Goal: Information Seeking & Learning: Learn about a topic

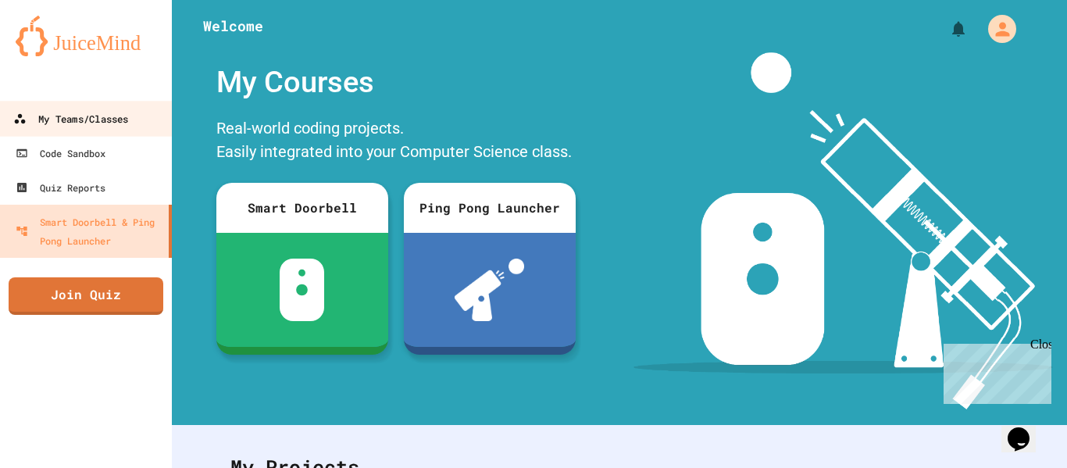
click at [85, 110] on div "My Teams/Classes" at bounding box center [70, 119] width 115 height 20
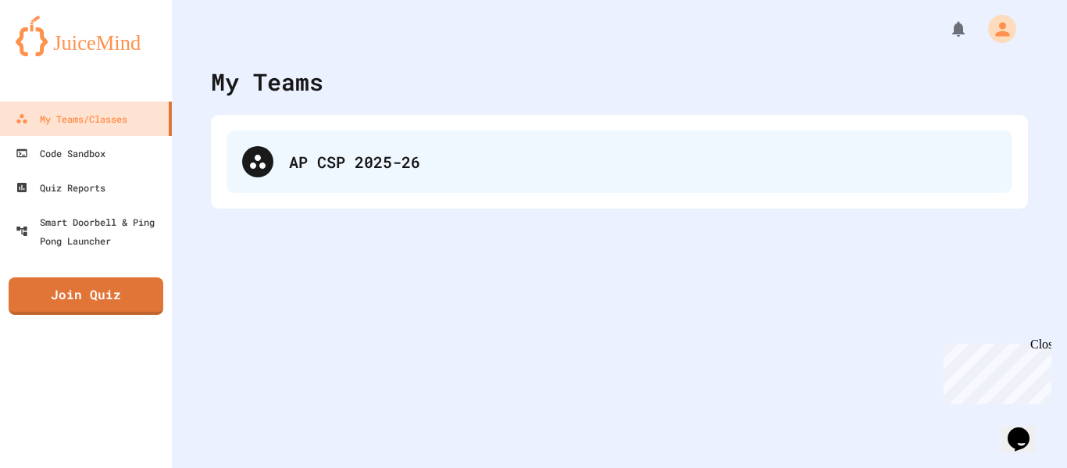
click at [411, 177] on div "AP CSP 2025-26" at bounding box center [620, 161] width 786 height 63
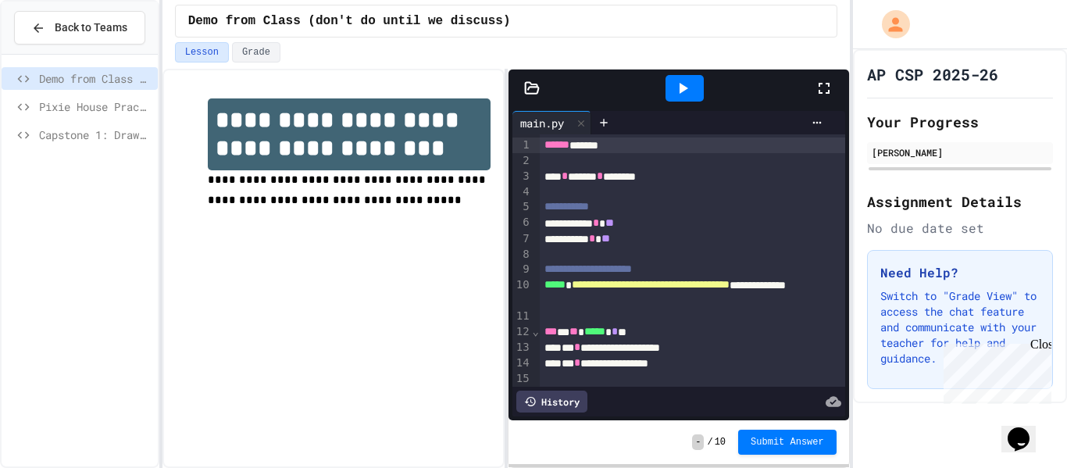
click at [411, 177] on span "**********" at bounding box center [348, 189] width 281 height 31
click at [67, 149] on div "Capstone 1: Draw Your Dragon" at bounding box center [80, 137] width 156 height 28
click at [81, 139] on span "Capstone 1: Draw Your Dragon" at bounding box center [95, 135] width 113 height 16
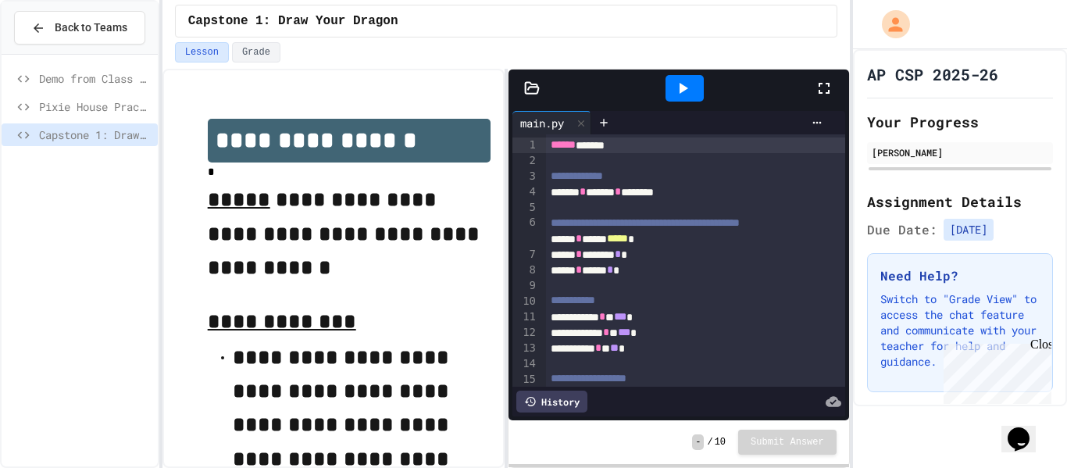
click at [688, 94] on icon at bounding box center [683, 88] width 19 height 19
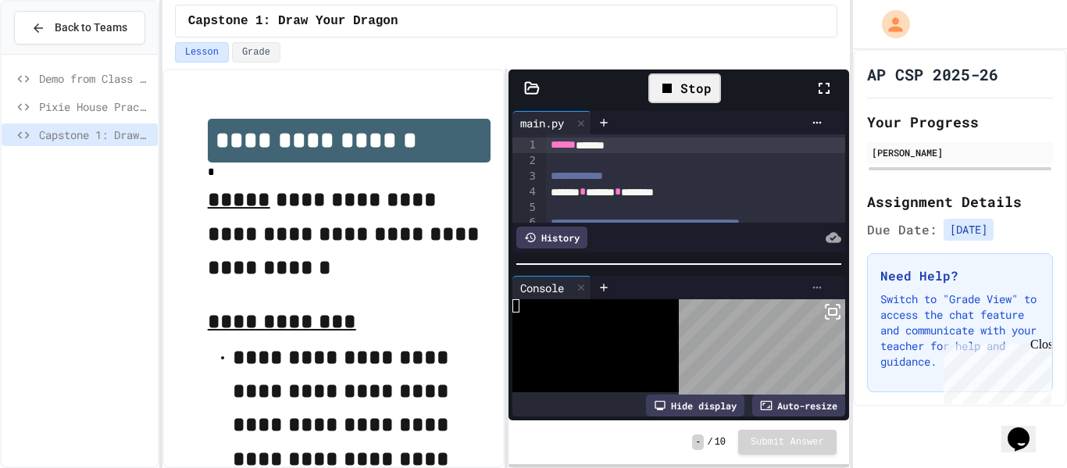
click at [814, 287] on icon at bounding box center [817, 287] width 9 height 2
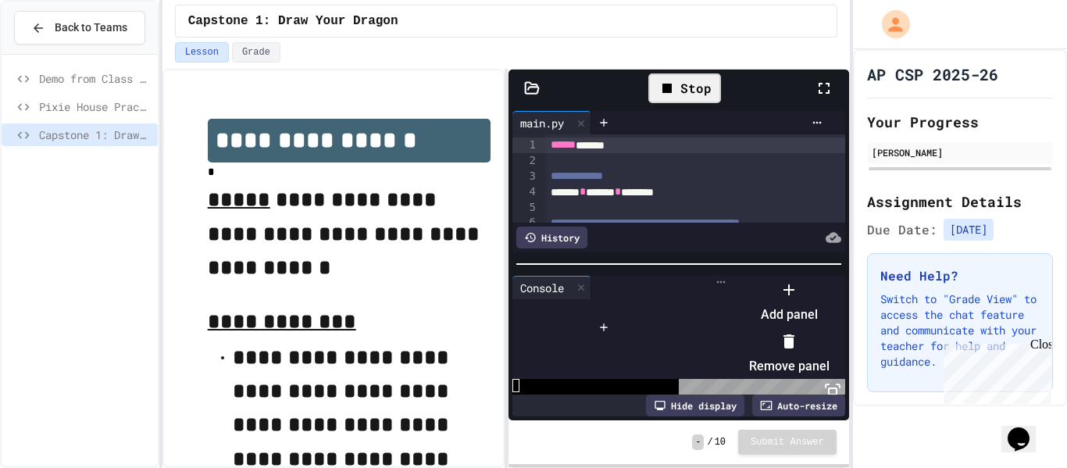
click at [814, 277] on div at bounding box center [782, 277] width 96 height 0
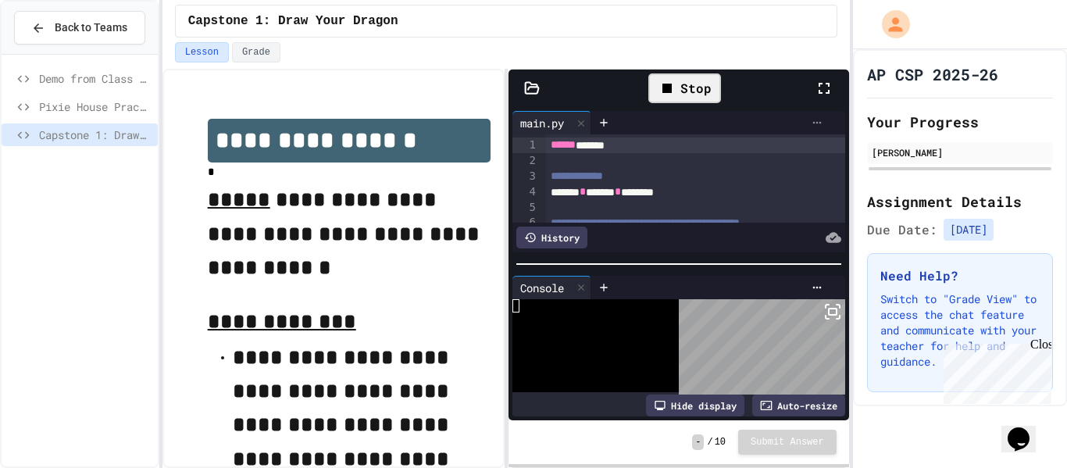
click at [815, 123] on icon at bounding box center [817, 122] width 13 height 13
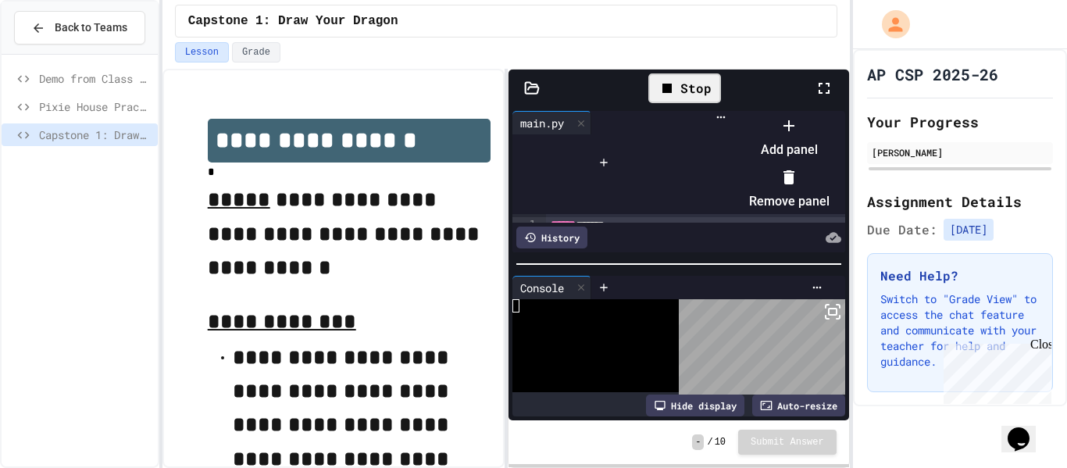
click at [778, 113] on div at bounding box center [782, 113] width 96 height 0
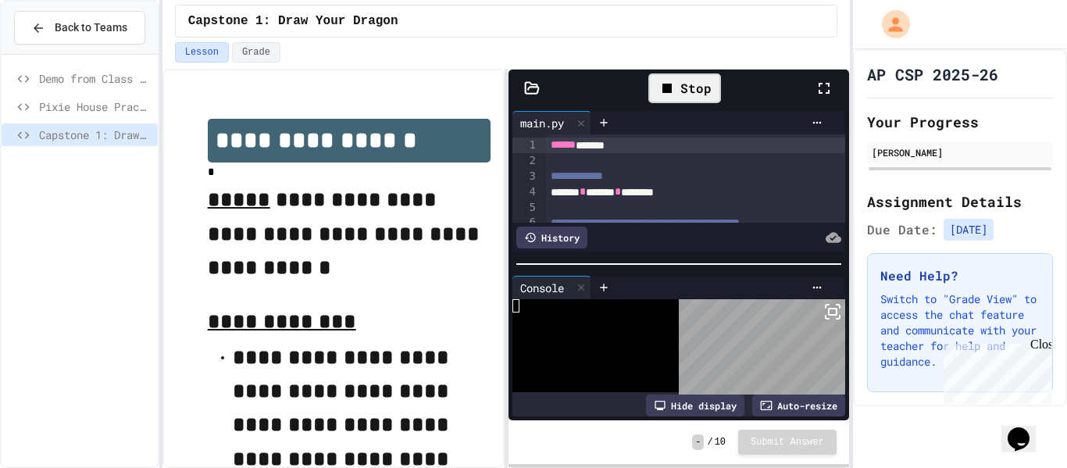
click at [529, 93] on icon at bounding box center [531, 87] width 13 height 11
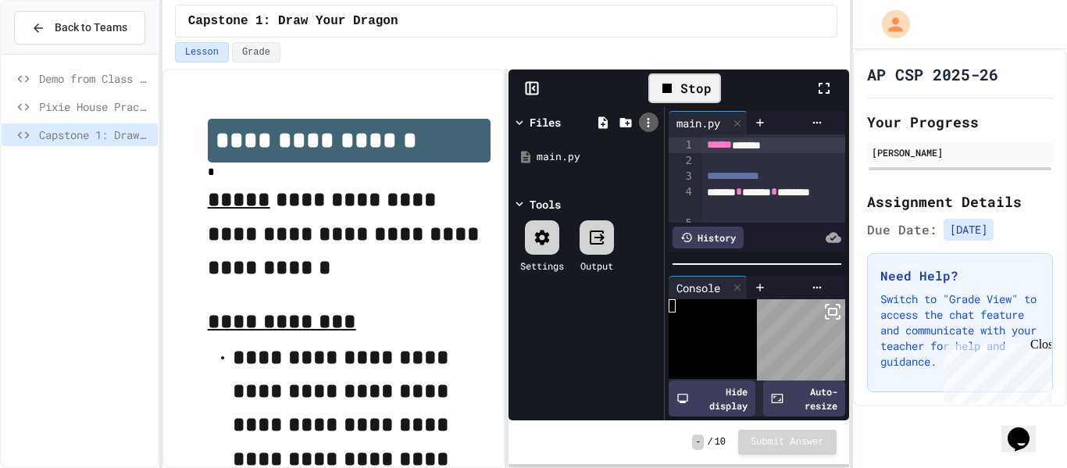
click at [654, 126] on icon at bounding box center [648, 123] width 14 height 14
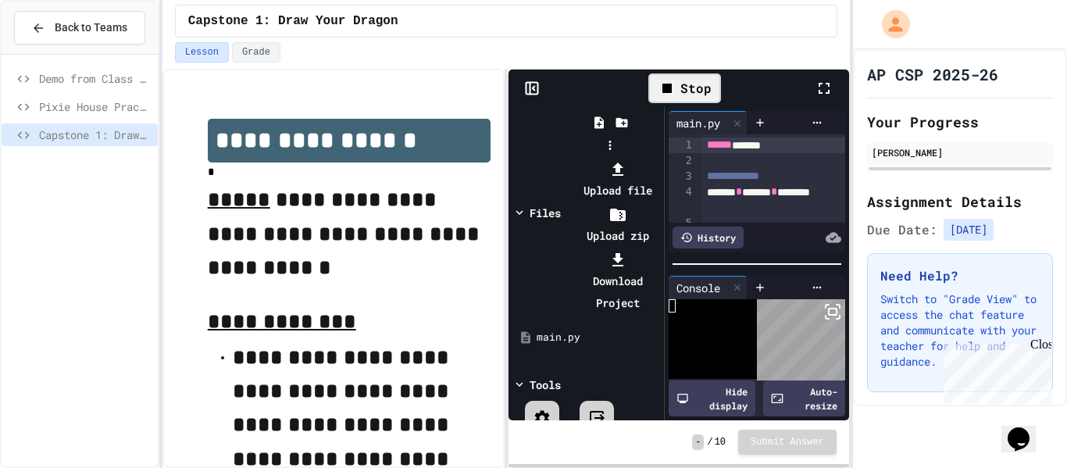
click at [660, 248] on div at bounding box center [619, 259] width 84 height 22
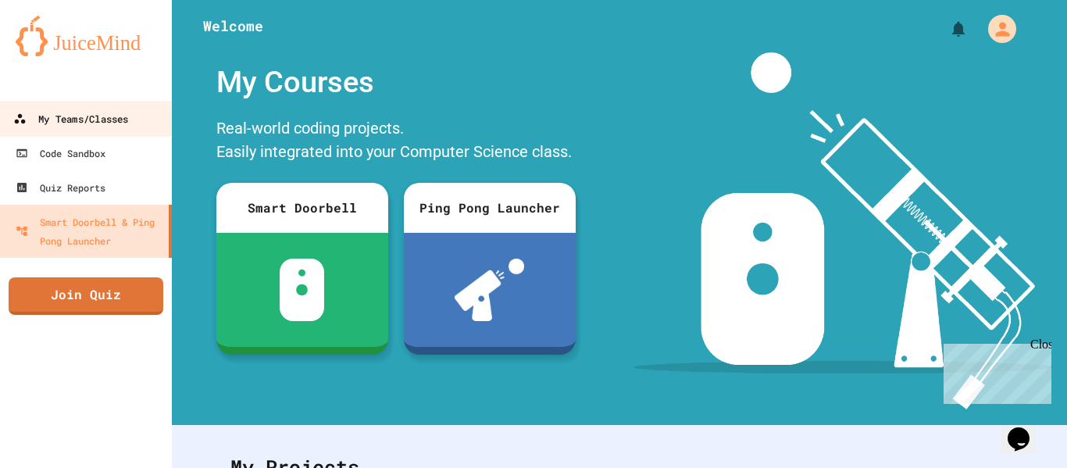
click at [54, 111] on div "My Teams/Classes" at bounding box center [70, 119] width 115 height 20
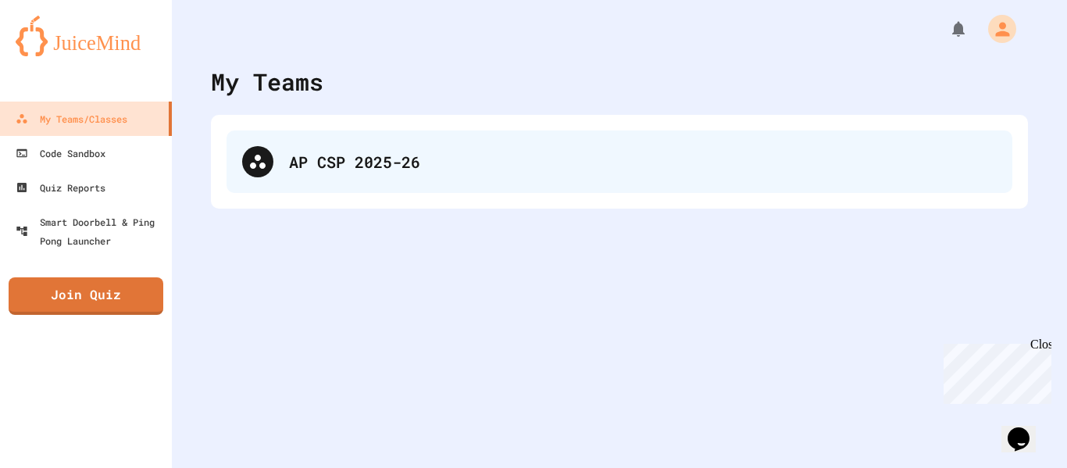
click at [384, 178] on div "AP CSP 2025-26" at bounding box center [620, 161] width 786 height 63
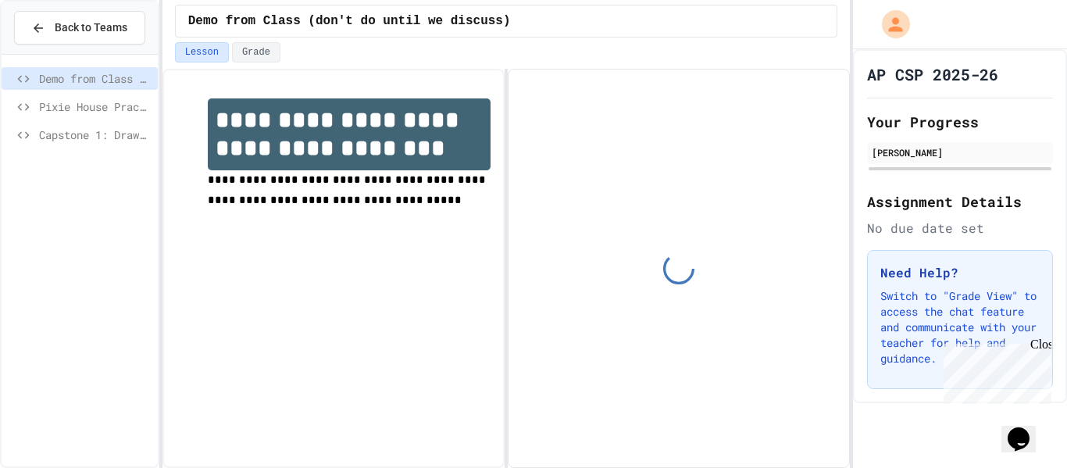
click at [123, 133] on span "Capstone 1: Draw Your Dragon" at bounding box center [95, 135] width 113 height 16
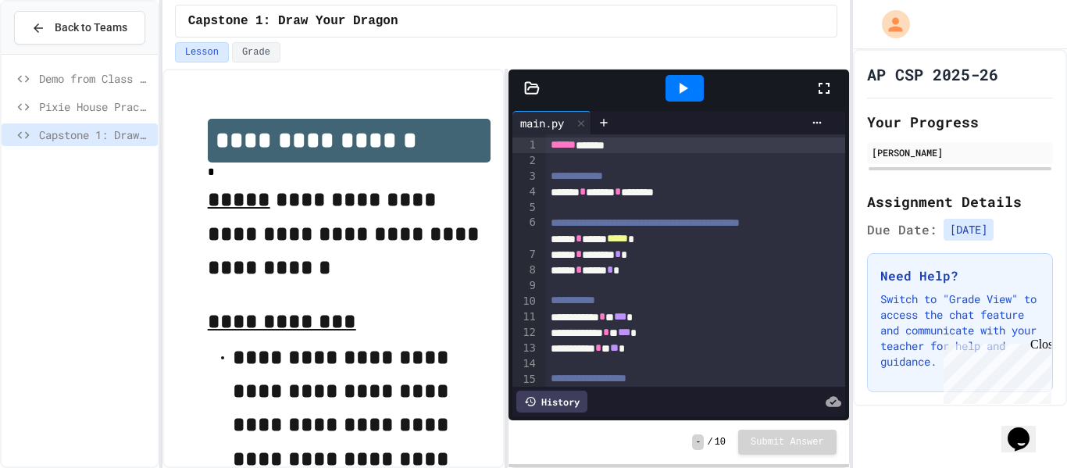
click at [534, 88] on icon at bounding box center [532, 88] width 16 height 16
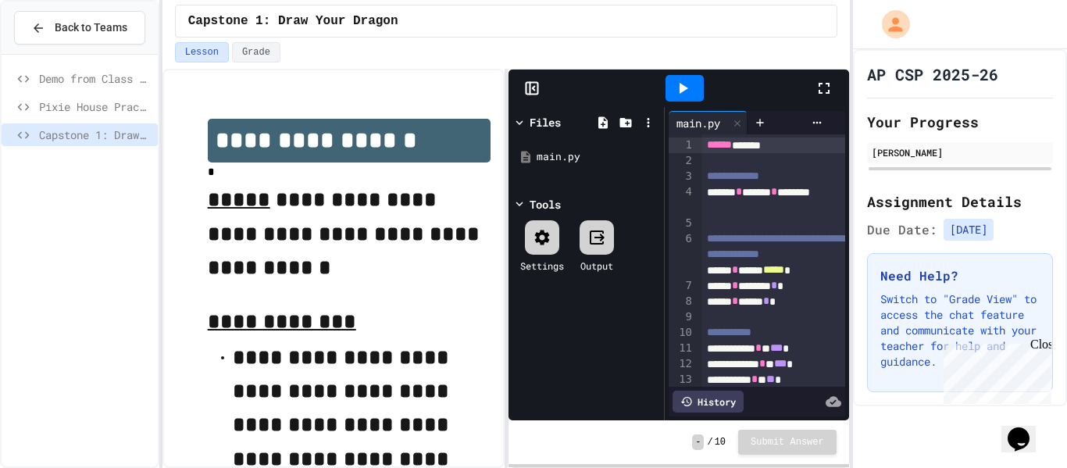
click at [525, 120] on icon at bounding box center [520, 123] width 14 height 14
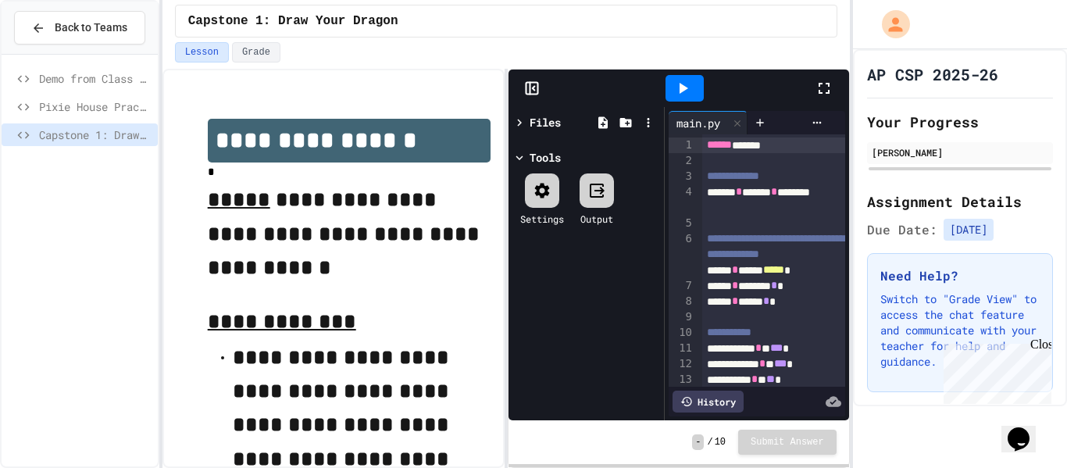
click at [525, 120] on icon at bounding box center [520, 123] width 14 height 14
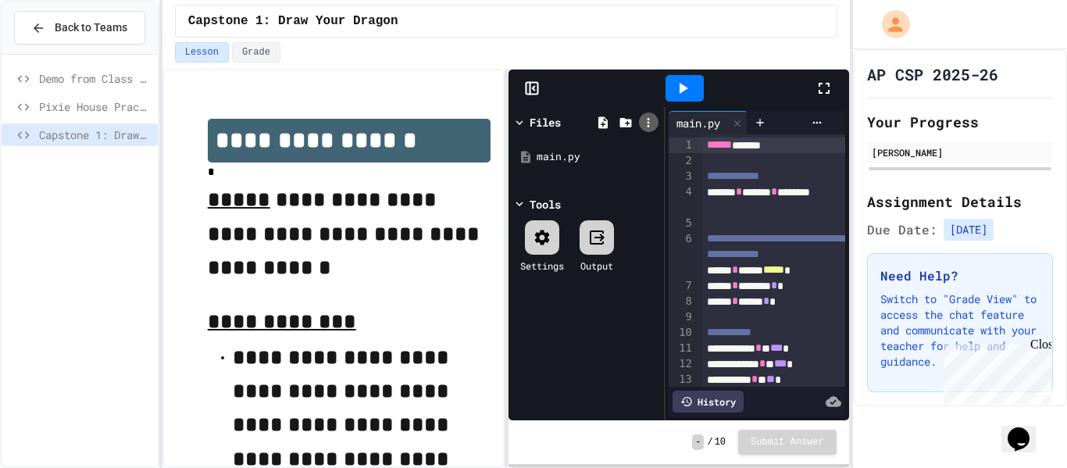
click at [645, 120] on icon at bounding box center [648, 123] width 14 height 14
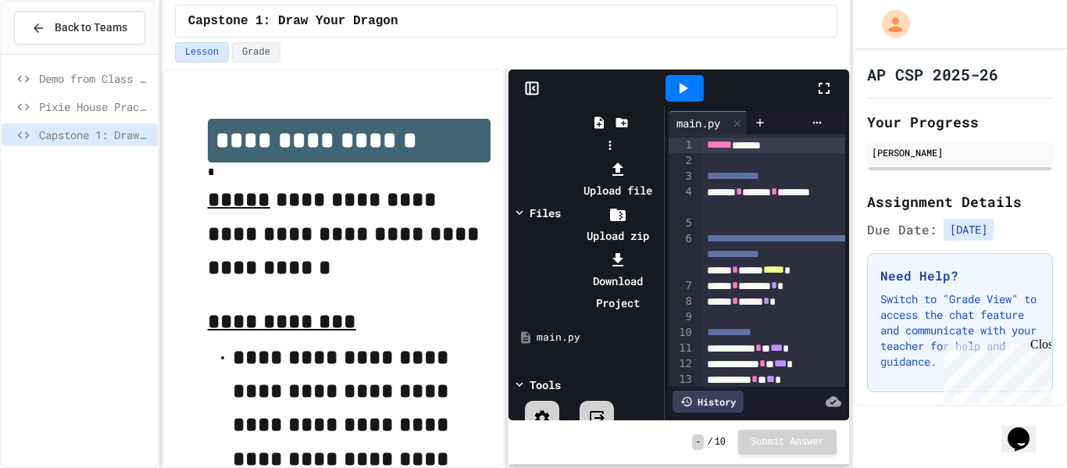
click at [561, 158] on div at bounding box center [610, 158] width 99 height 0
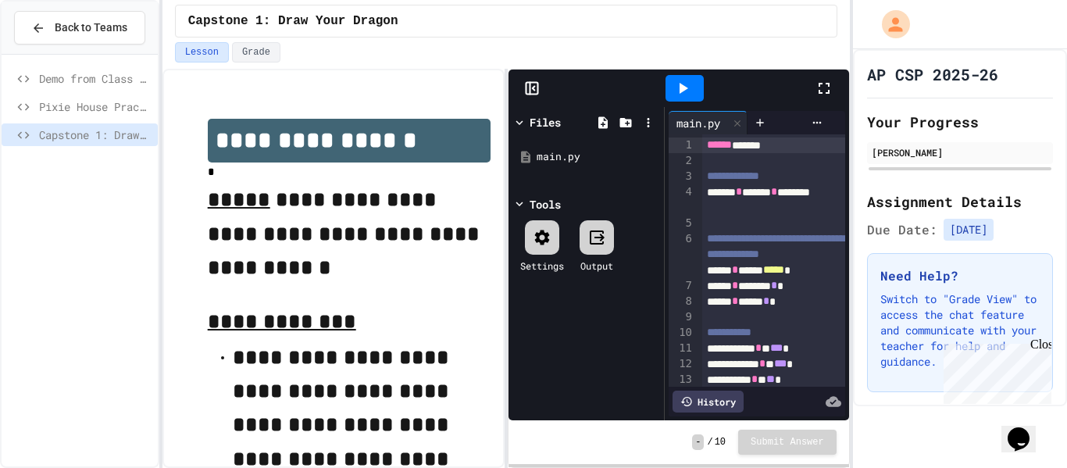
click at [538, 243] on icon at bounding box center [542, 237] width 19 height 19
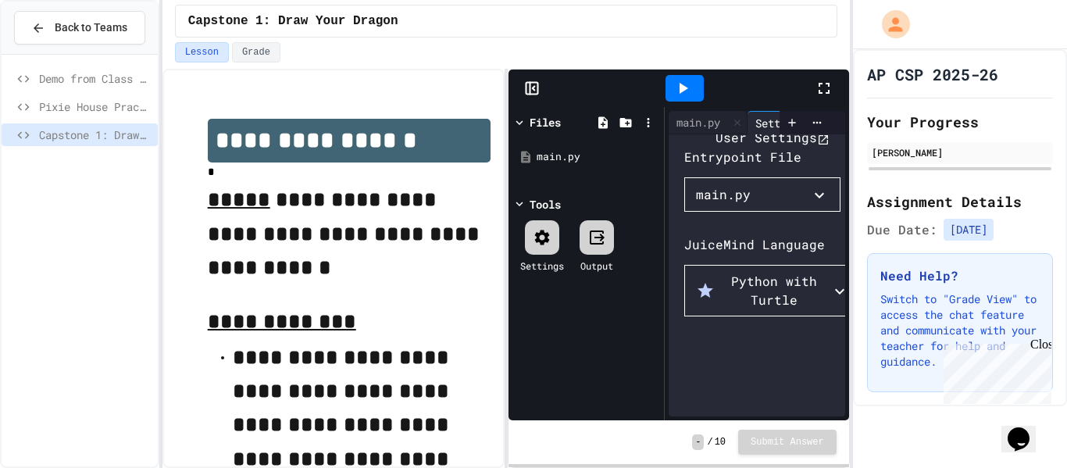
scroll to position [101, 0]
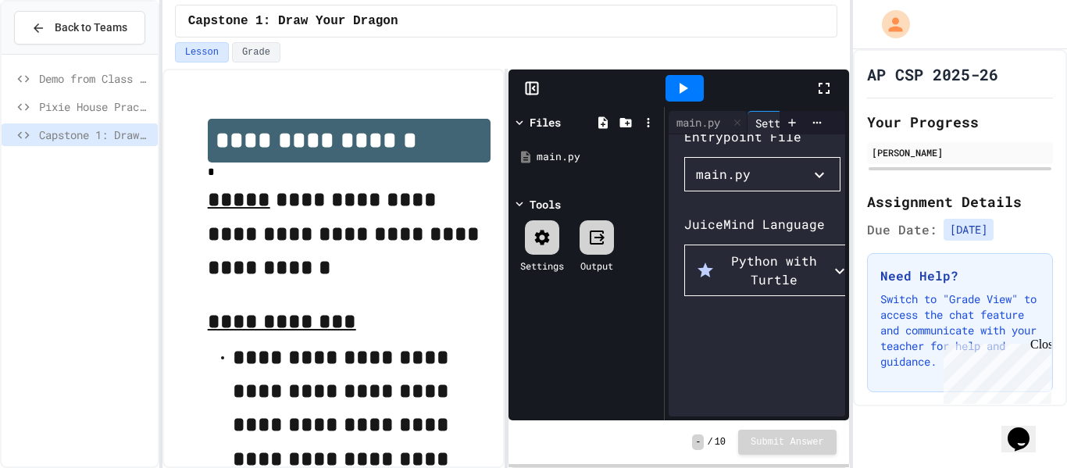
click at [748, 191] on button "main.py" at bounding box center [762, 174] width 156 height 34
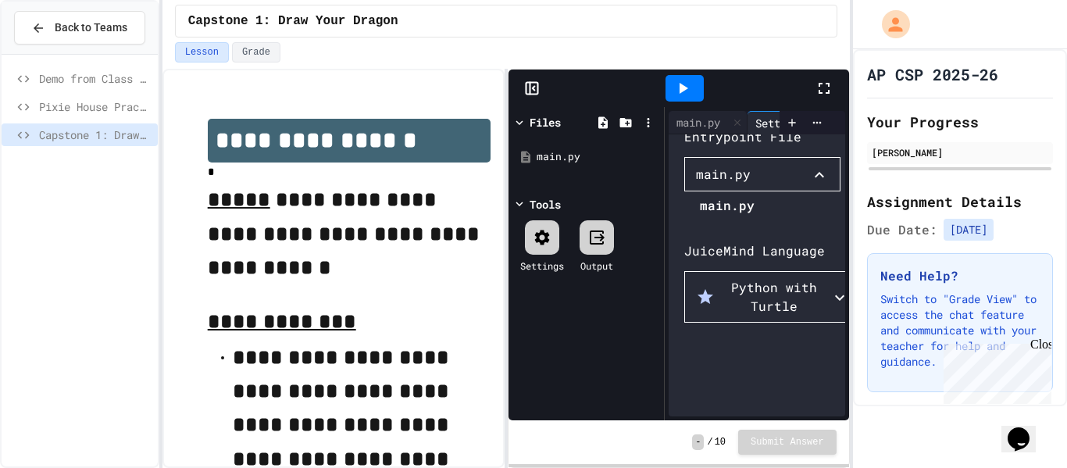
click at [749, 193] on div at bounding box center [719, 193] width 70 height 0
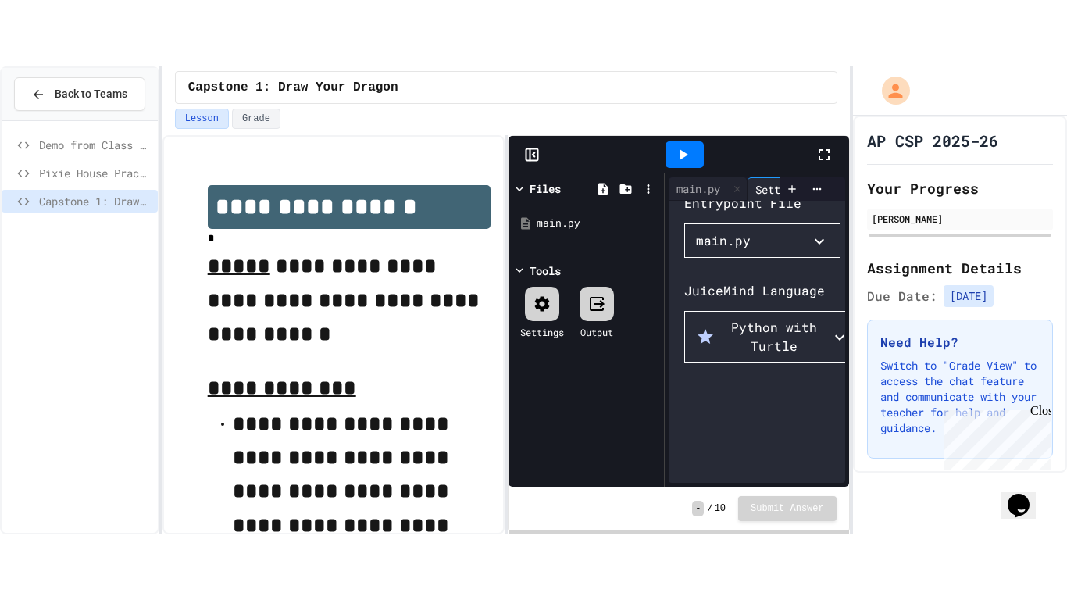
scroll to position [0, 0]
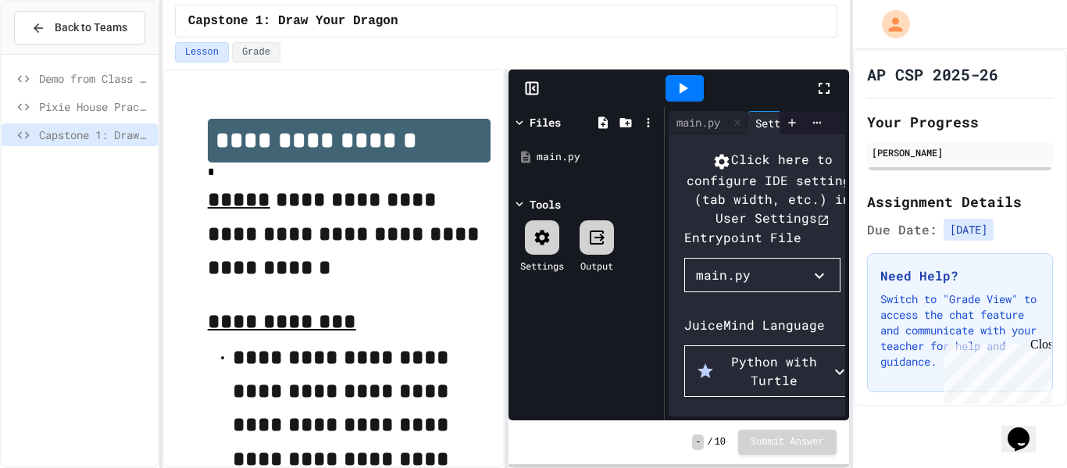
click at [456, 39] on div "Capstone 1: Draw Your Dragon" at bounding box center [507, 21] width 688 height 42
click at [531, 95] on rect at bounding box center [532, 89] width 12 height 12
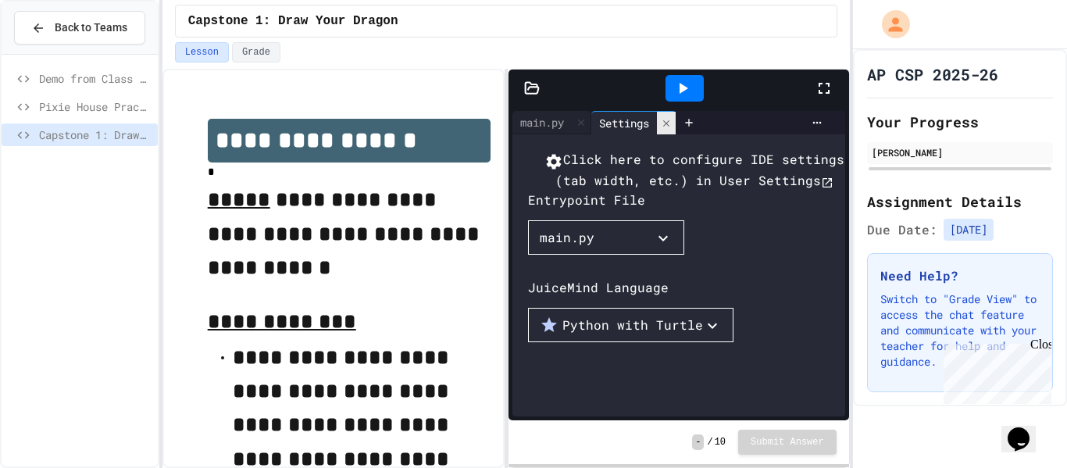
click at [666, 124] on icon at bounding box center [666, 123] width 11 height 11
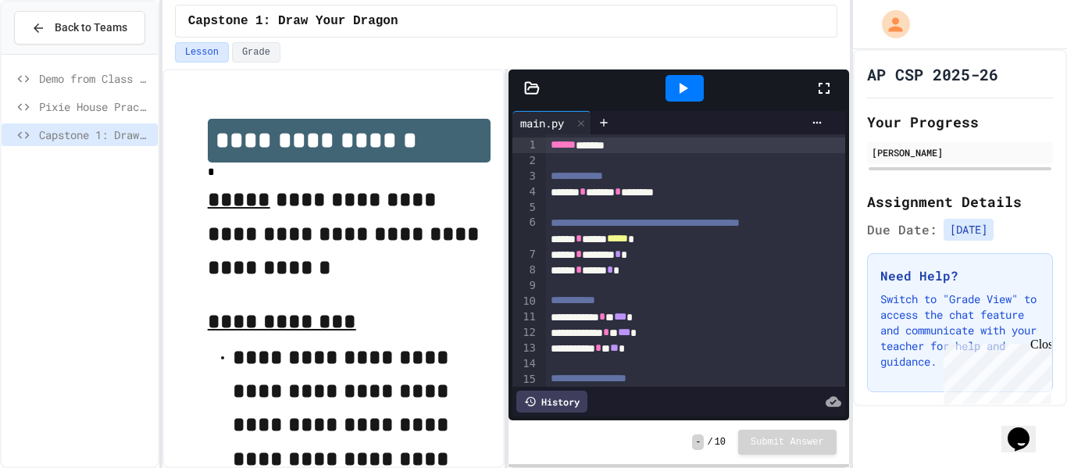
click at [694, 98] on div at bounding box center [685, 88] width 38 height 27
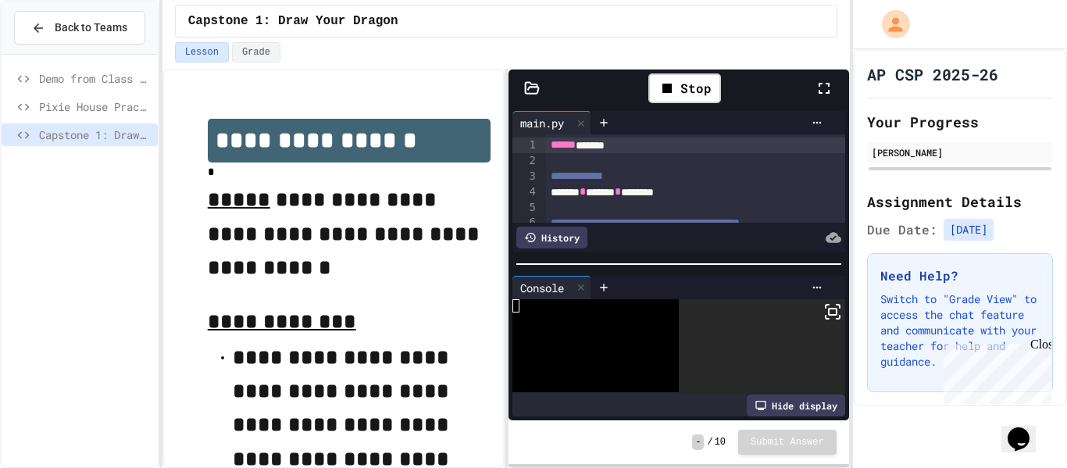
click at [832, 312] on rect at bounding box center [833, 312] width 8 height 6
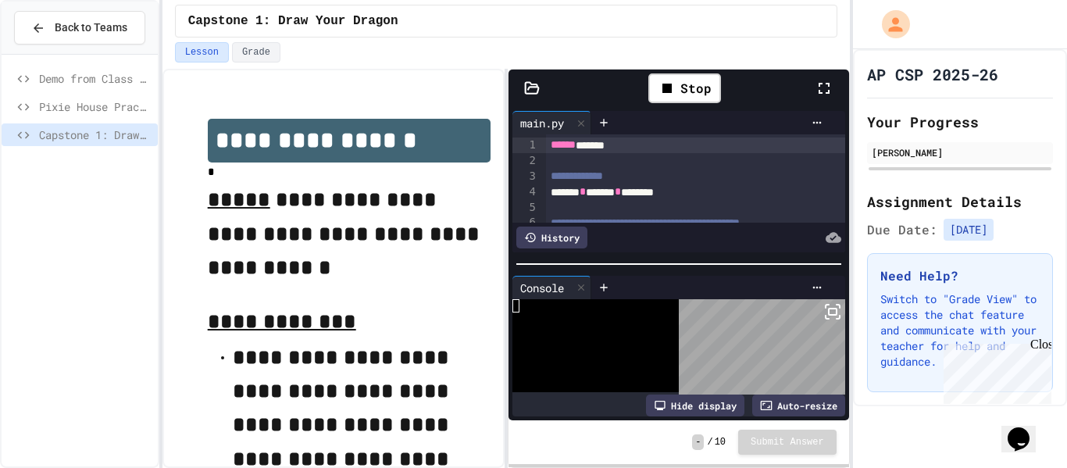
click at [824, 311] on icon at bounding box center [833, 311] width 19 height 19
click at [682, 86] on div "Stop" at bounding box center [685, 88] width 73 height 30
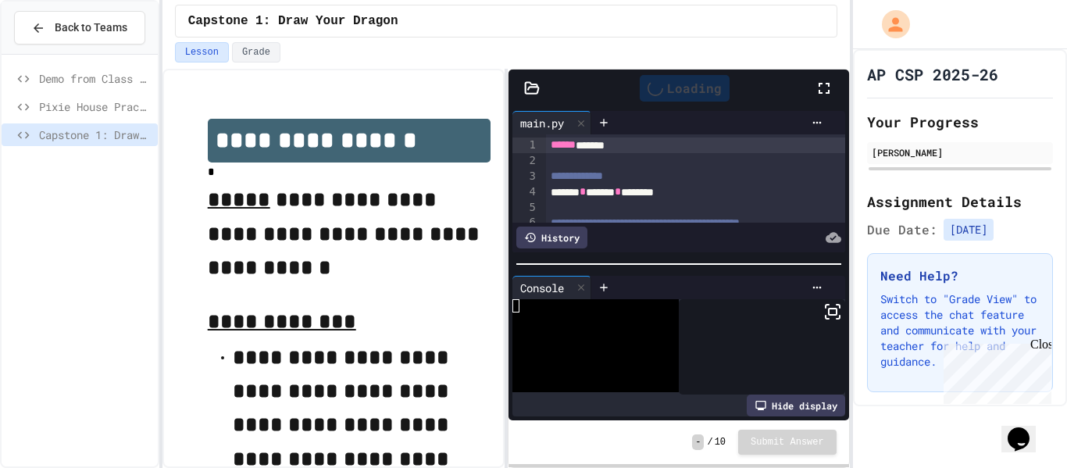
click at [726, 104] on div "Loading" at bounding box center [685, 88] width 259 height 42
click at [681, 90] on icon at bounding box center [684, 88] width 9 height 11
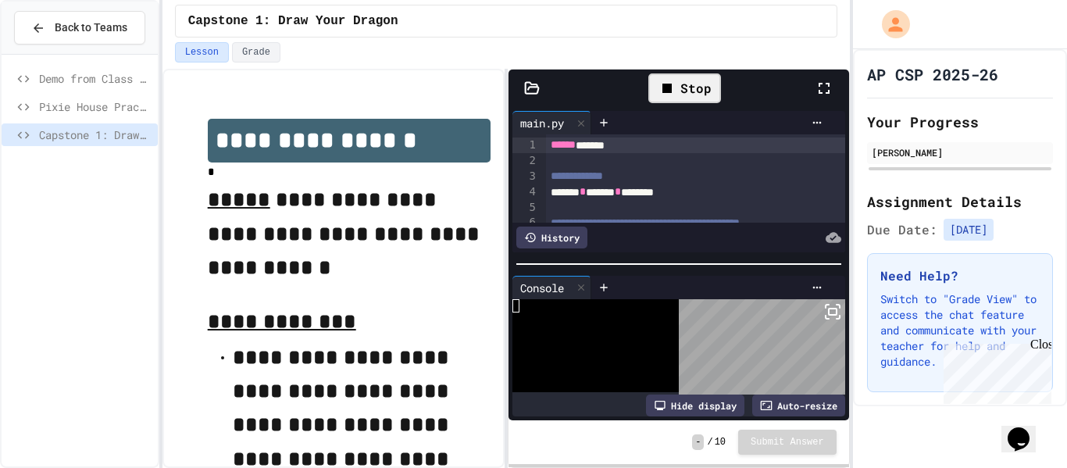
click at [525, 91] on icon at bounding box center [531, 87] width 13 height 11
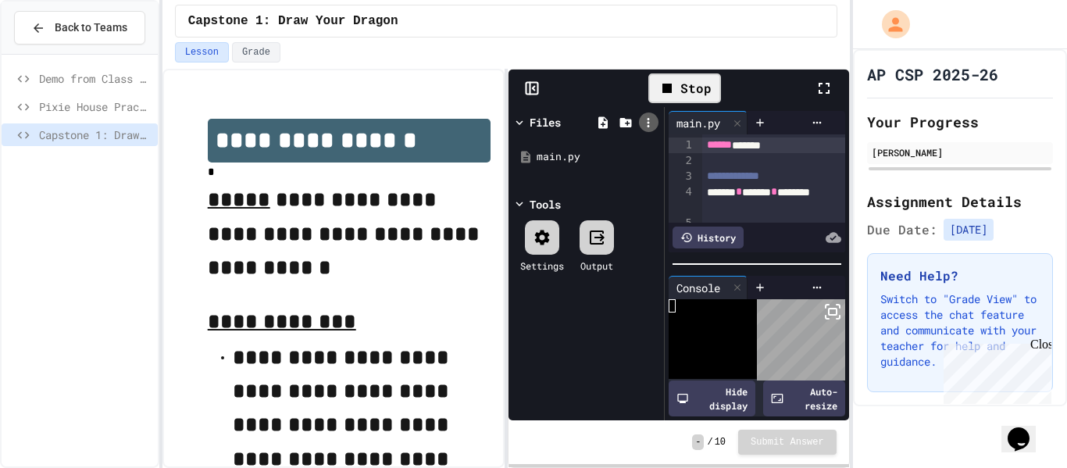
click at [649, 119] on icon at bounding box center [649, 122] width 2 height 9
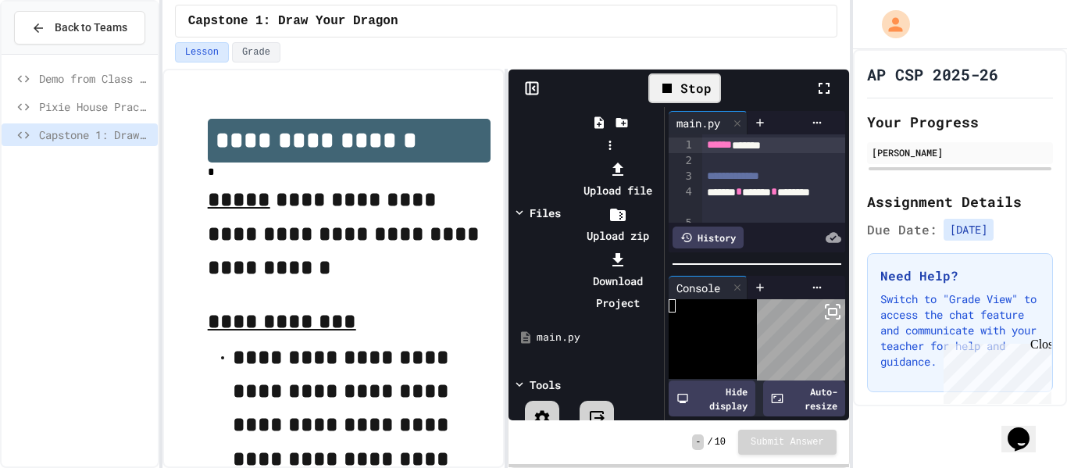
click at [590, 158] on div at bounding box center [610, 158] width 99 height 0
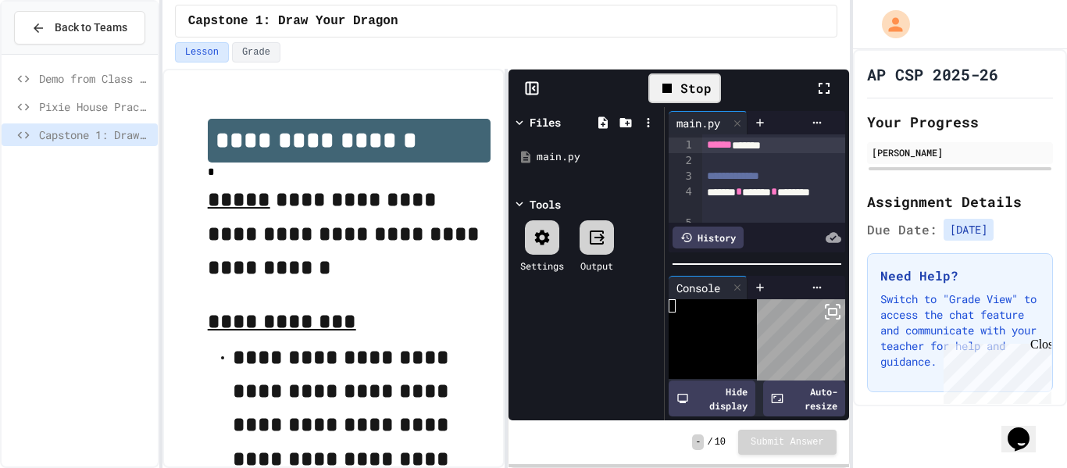
click at [532, 247] on div at bounding box center [542, 237] width 34 height 34
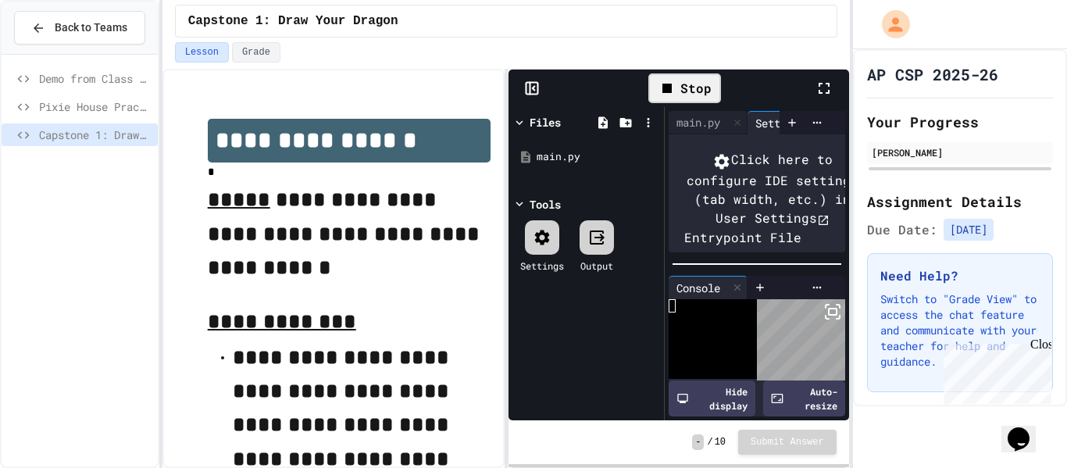
click at [534, 246] on icon at bounding box center [542, 237] width 19 height 19
click at [535, 88] on icon at bounding box center [532, 88] width 16 height 16
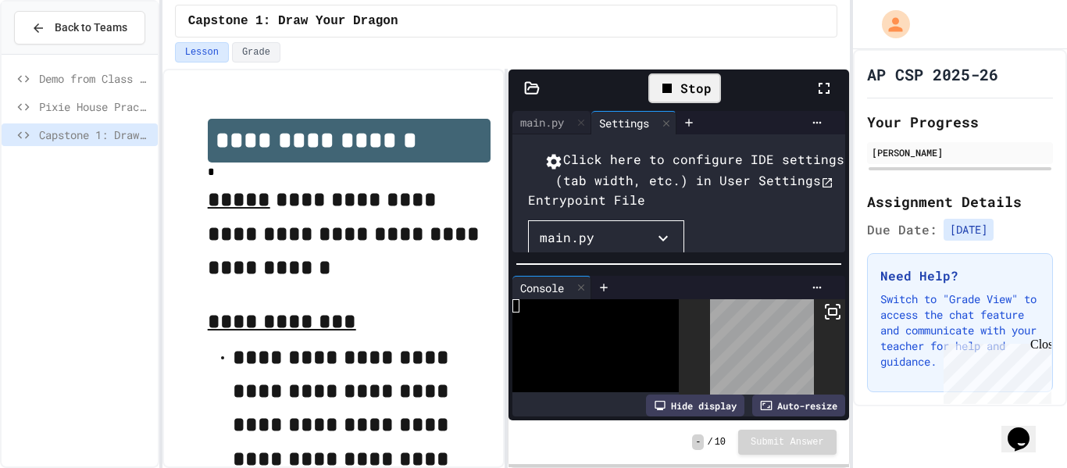
click at [535, 88] on icon at bounding box center [531, 87] width 13 height 11
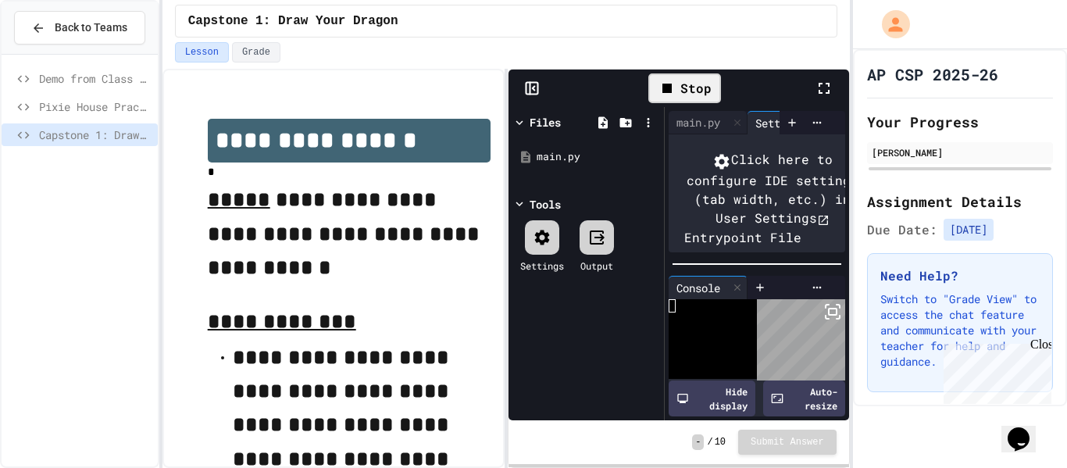
click at [527, 84] on icon at bounding box center [532, 88] width 16 height 16
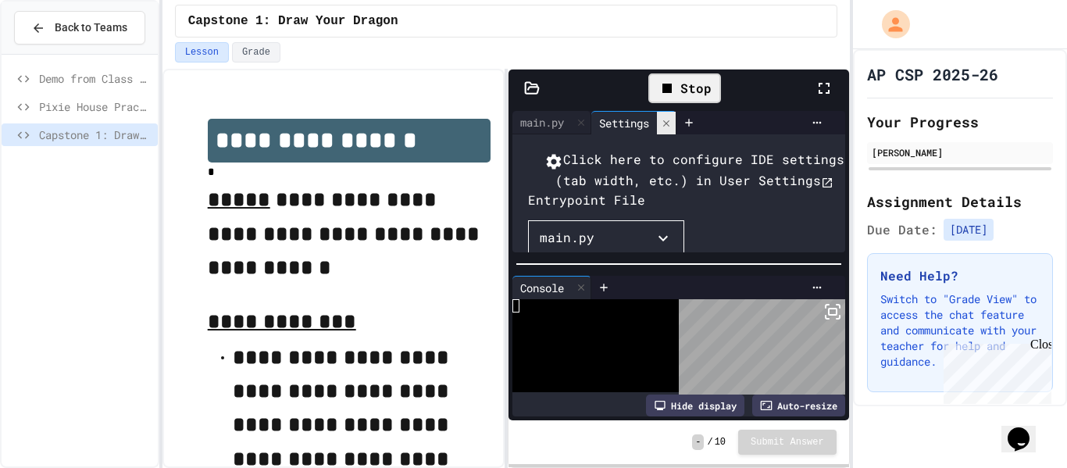
click at [670, 125] on icon at bounding box center [666, 123] width 6 height 6
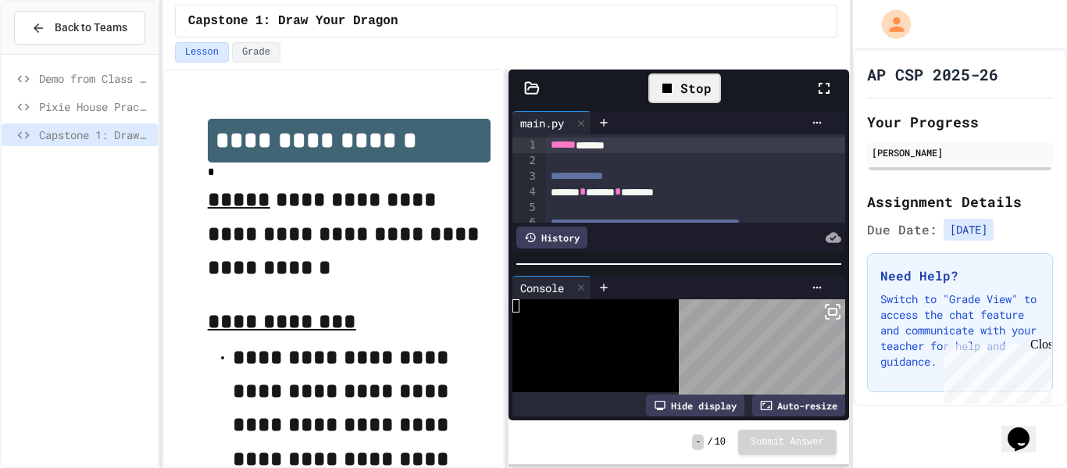
click at [815, 92] on icon at bounding box center [824, 88] width 19 height 19
click at [820, 84] on icon at bounding box center [824, 88] width 19 height 19
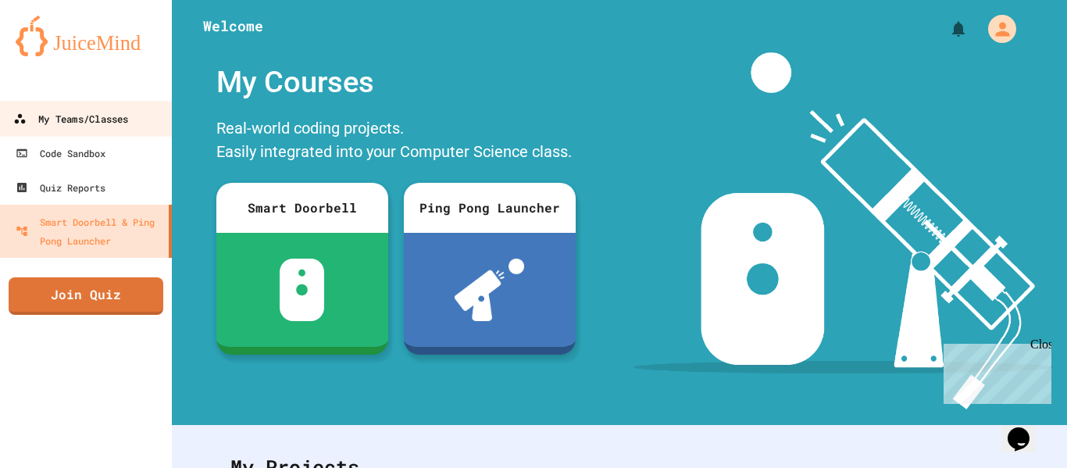
click at [45, 113] on div "My Teams/Classes" at bounding box center [70, 119] width 115 height 20
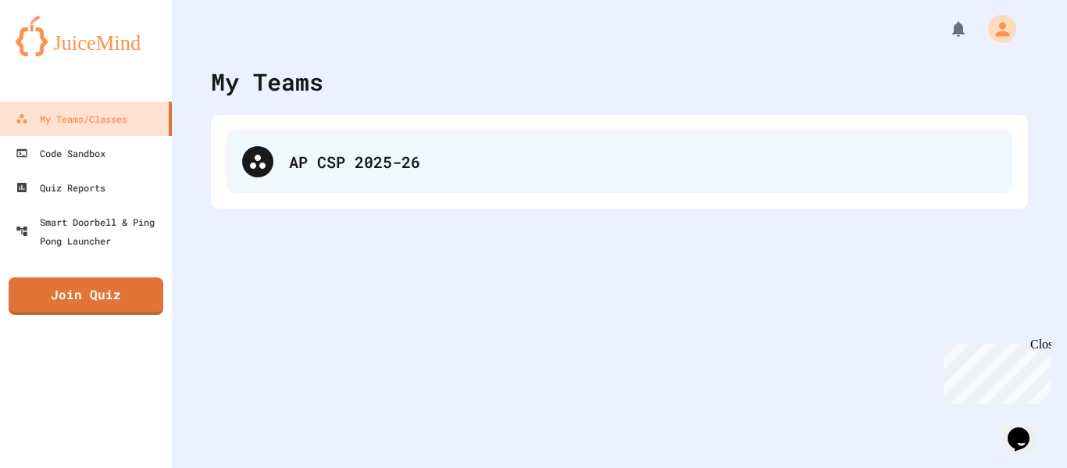
click at [352, 151] on div "AP CSP 2025-26" at bounding box center [643, 161] width 708 height 23
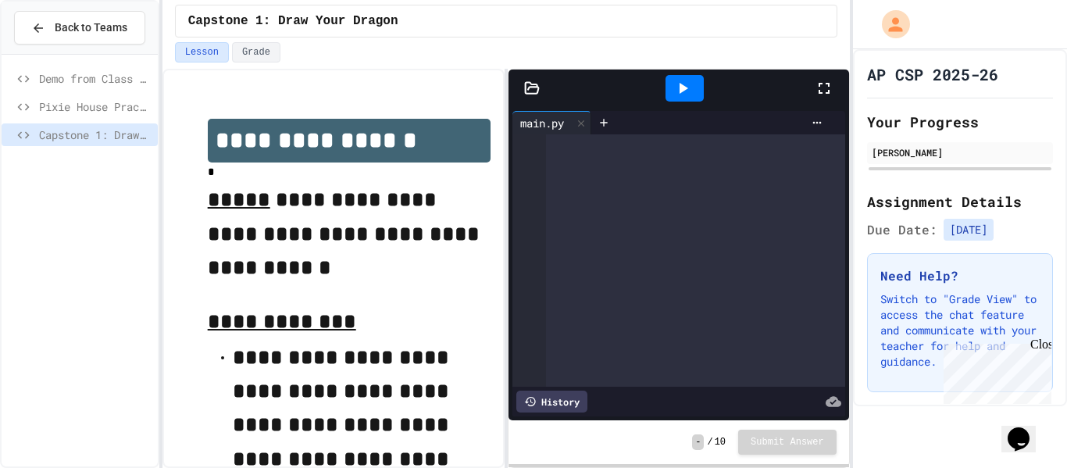
scroll to position [3089, 0]
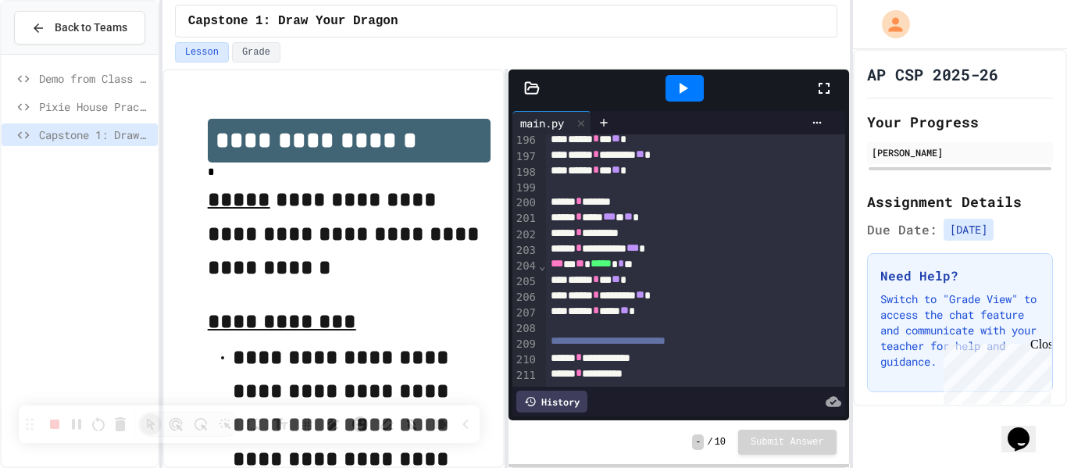
click at [691, 95] on icon at bounding box center [683, 88] width 19 height 19
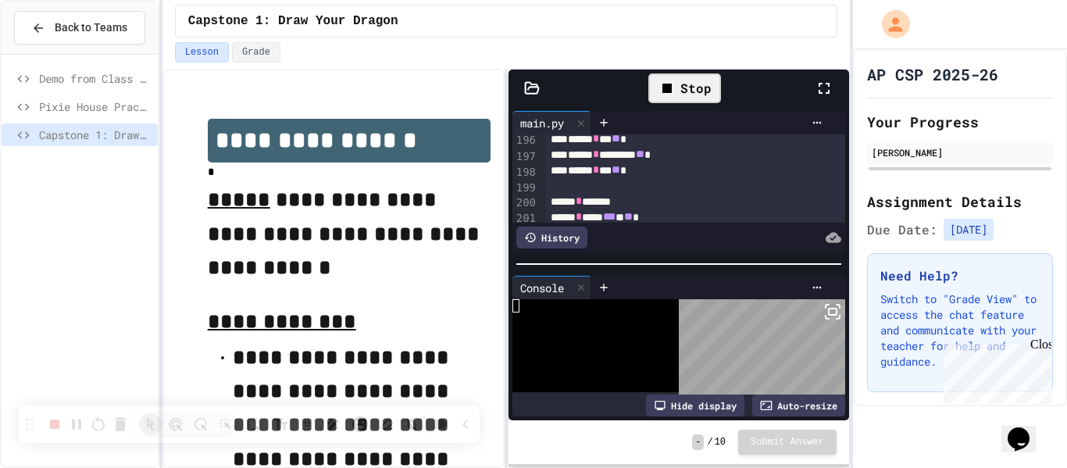
click at [831, 315] on icon at bounding box center [833, 311] width 19 height 19
click at [419, 54] on div "Lesson Grade" at bounding box center [506, 52] width 663 height 20
